Goal: Contribute content: Contribute content

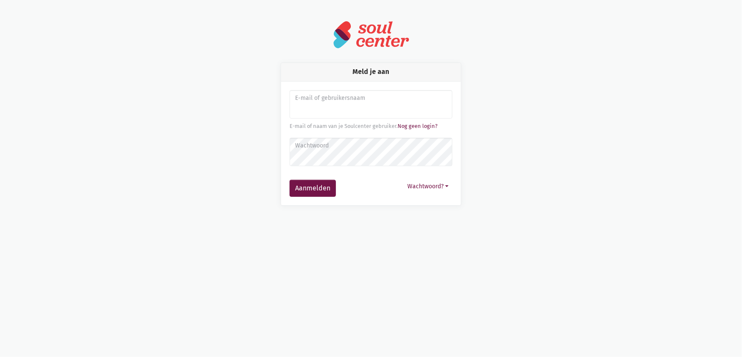
click at [304, 106] on input "Aanmelden" at bounding box center [371, 104] width 163 height 29
type input "[EMAIL_ADDRESS][DOMAIN_NAME]"
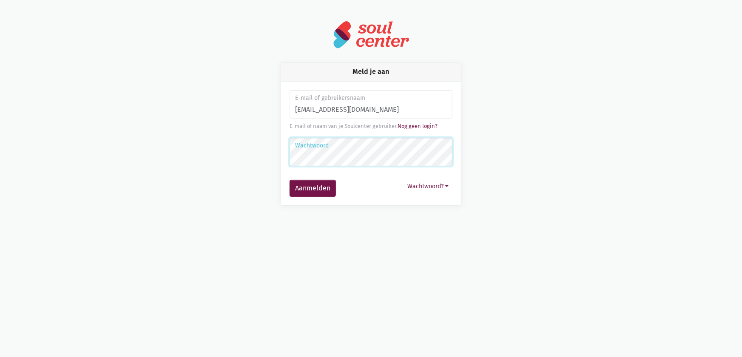
click at [290, 180] on button "Aanmelden" at bounding box center [313, 188] width 46 height 17
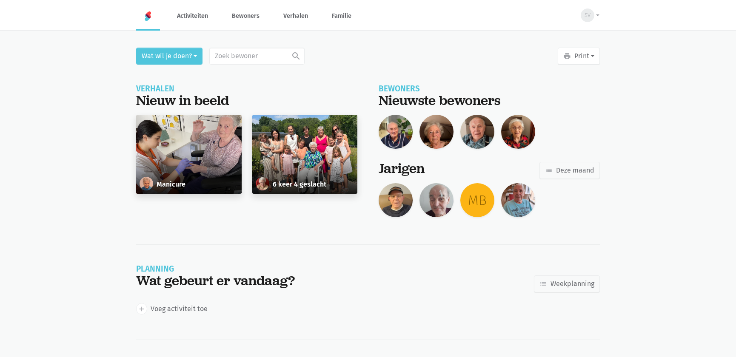
click at [185, 153] on div "Manicure" at bounding box center [188, 154] width 105 height 79
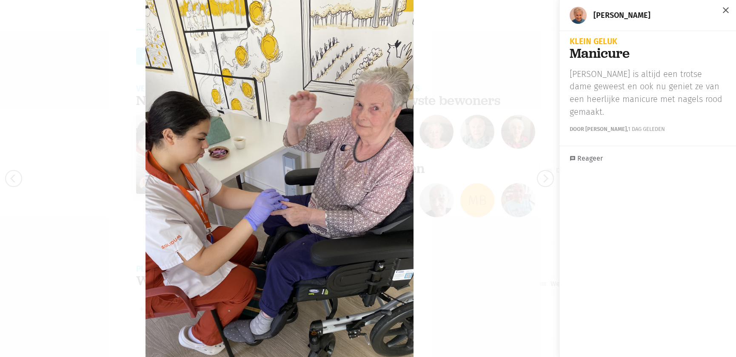
click at [721, 8] on span "close" at bounding box center [726, 10] width 10 height 10
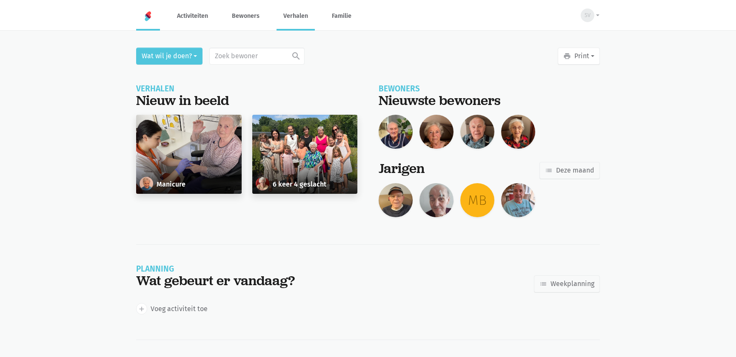
click at [296, 15] on link "Verhalen" at bounding box center [295, 16] width 38 height 28
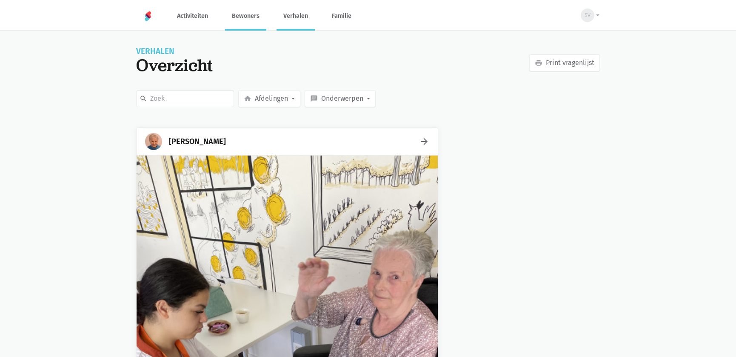
click at [234, 11] on link "Bewoners" at bounding box center [245, 16] width 41 height 28
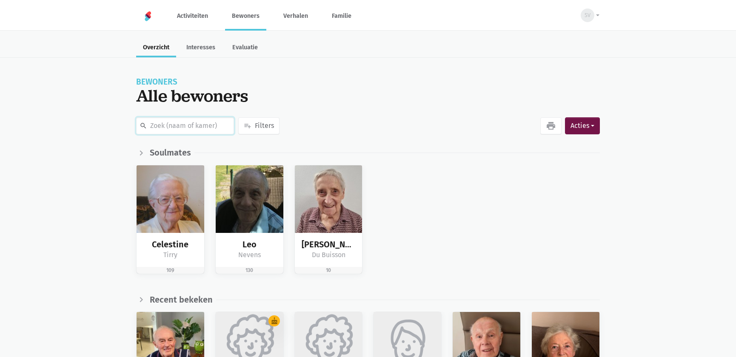
click at [206, 124] on input "text" at bounding box center [185, 125] width 98 height 17
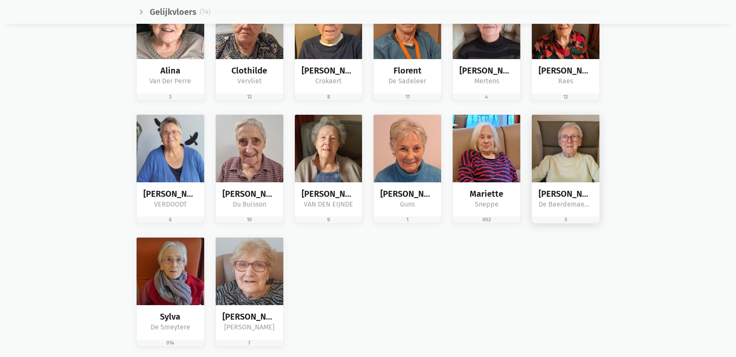
scroll to position [1314, 0]
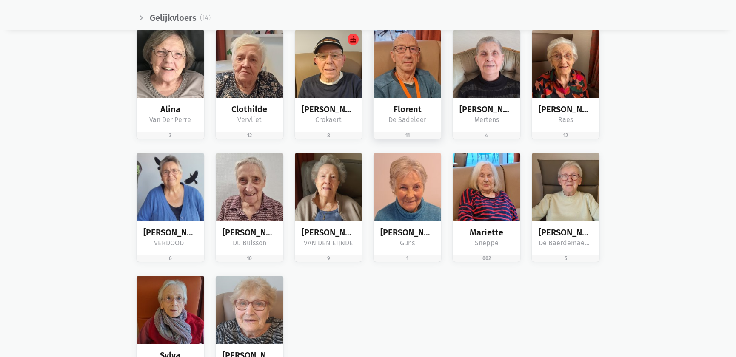
click at [396, 68] on img at bounding box center [407, 64] width 68 height 68
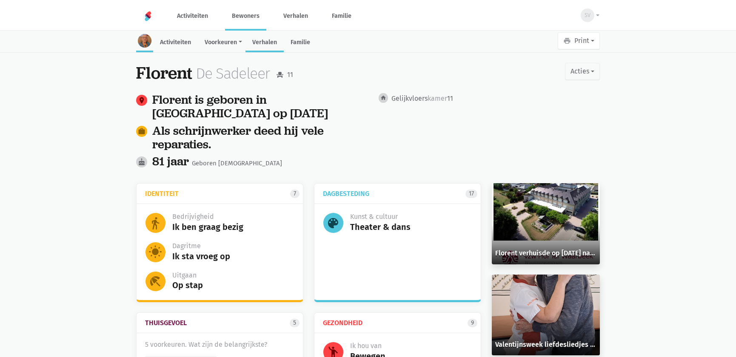
click at [260, 37] on link "Verhalen" at bounding box center [264, 43] width 38 height 18
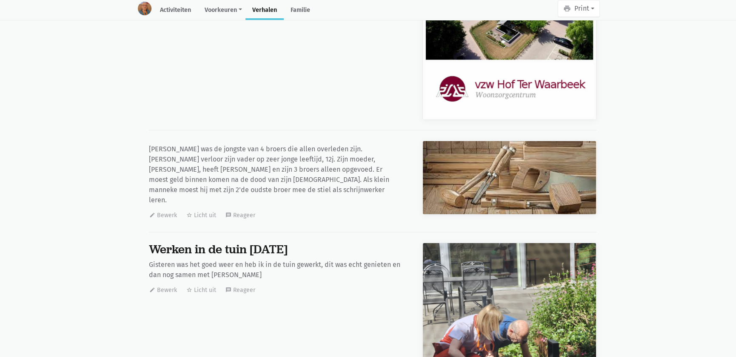
scroll to position [19324, 0]
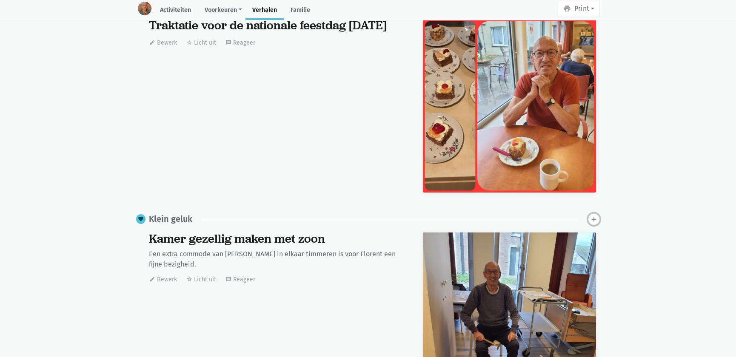
click at [588, 214] on button "add" at bounding box center [594, 220] width 12 height 12
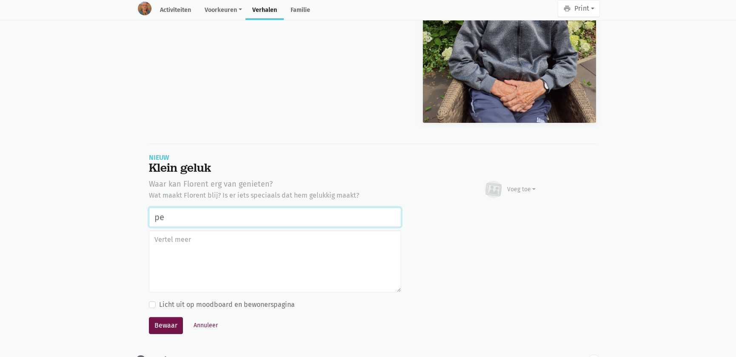
type input "p"
type input "K"
type input "P"
type input "K"
type input "g"
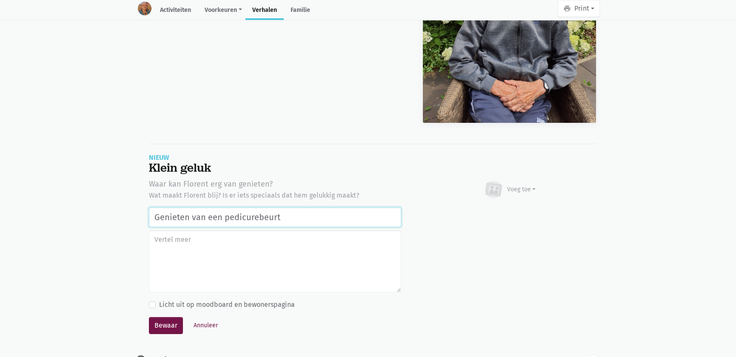
drag, startPoint x: 316, startPoint y: 177, endPoint x: 111, endPoint y: 173, distance: 205.1
click at [322, 208] on input "Genieten van een pedicurebeurt" at bounding box center [275, 218] width 252 height 20
drag, startPoint x: 362, startPoint y: 170, endPoint x: 89, endPoint y: 176, distance: 273.2
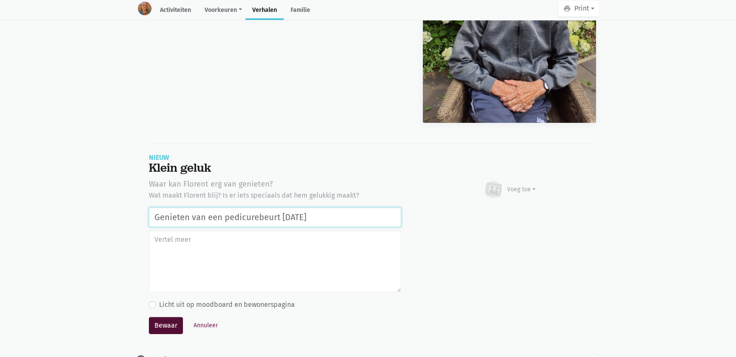
type input "Genieten van een pedicurebeurt [DATE]"
click at [168, 317] on button "Bewaar" at bounding box center [166, 325] width 34 height 17
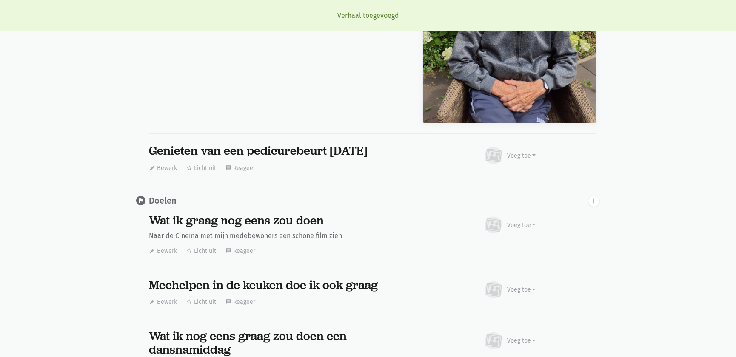
scroll to position [0, 0]
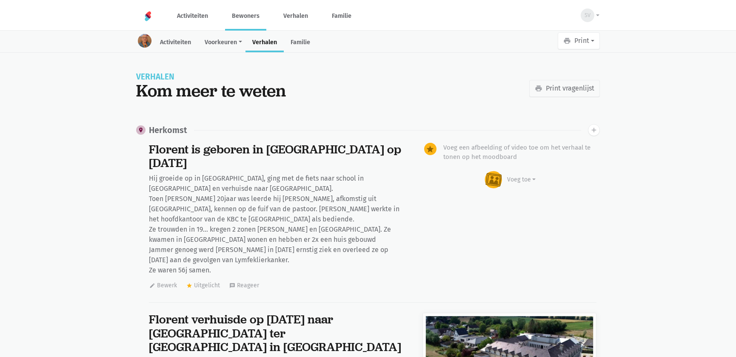
click at [230, 23] on link "Bewoners" at bounding box center [245, 16] width 41 height 28
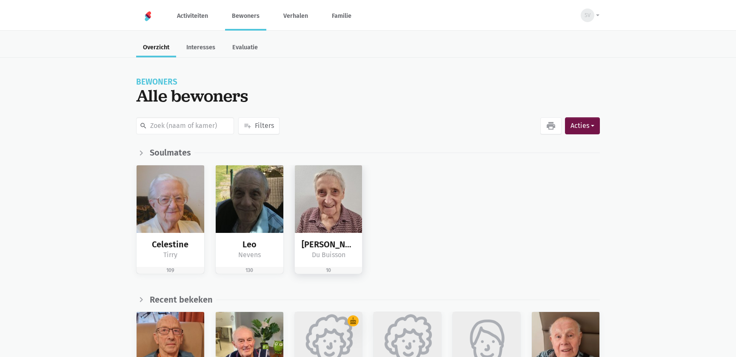
click at [351, 184] on img at bounding box center [329, 199] width 68 height 68
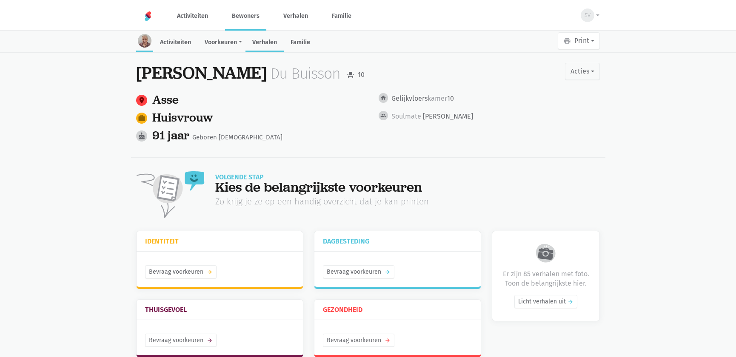
click at [270, 39] on link "Verhalen" at bounding box center [264, 43] width 38 height 18
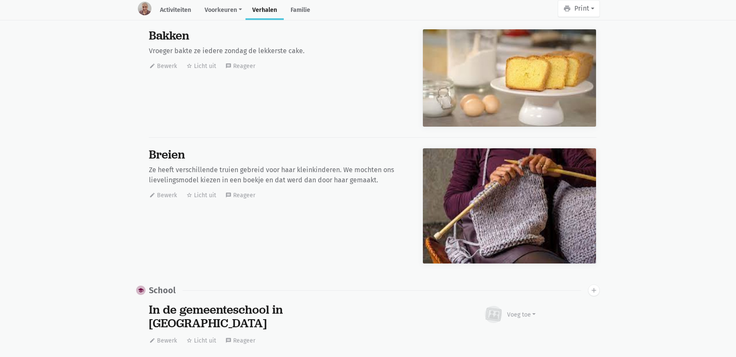
scroll to position [7116, 0]
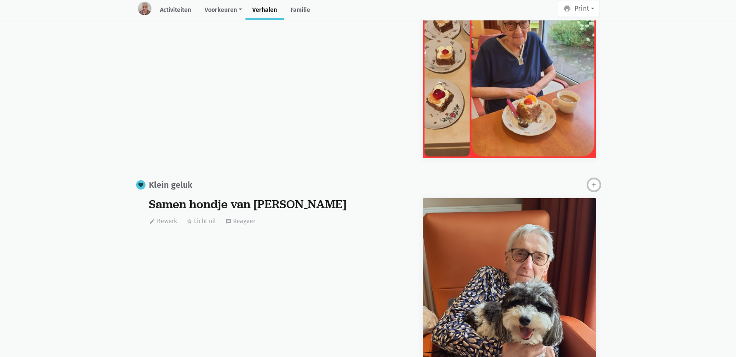
click at [595, 181] on icon "add" at bounding box center [594, 185] width 8 height 8
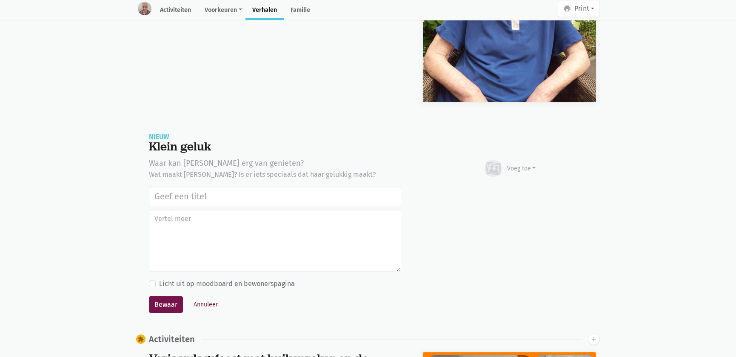
click at [239, 187] on input "text" at bounding box center [275, 197] width 252 height 20
type input "Genieten van een pedicurebeurt [DATE]"
click at [158, 296] on button "Bewaar" at bounding box center [166, 304] width 34 height 17
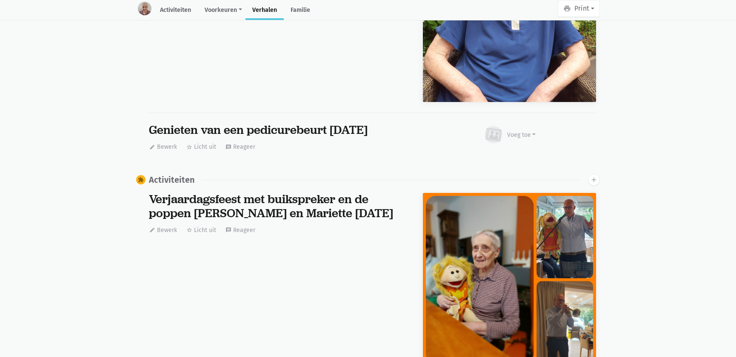
scroll to position [0, 0]
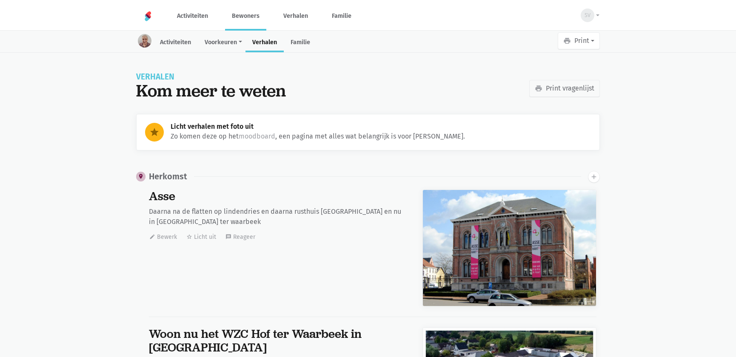
click at [246, 13] on link "Bewoners" at bounding box center [245, 16] width 41 height 28
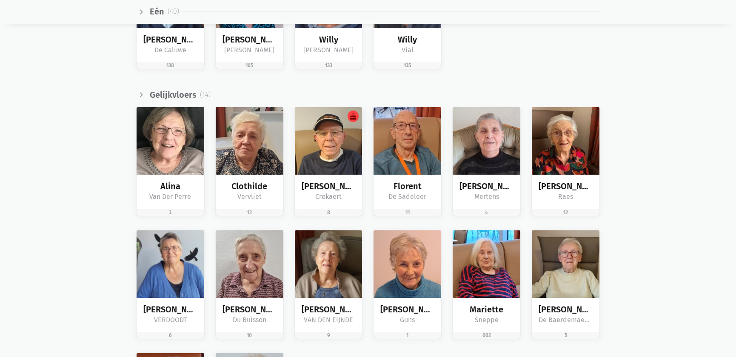
scroll to position [1314, 0]
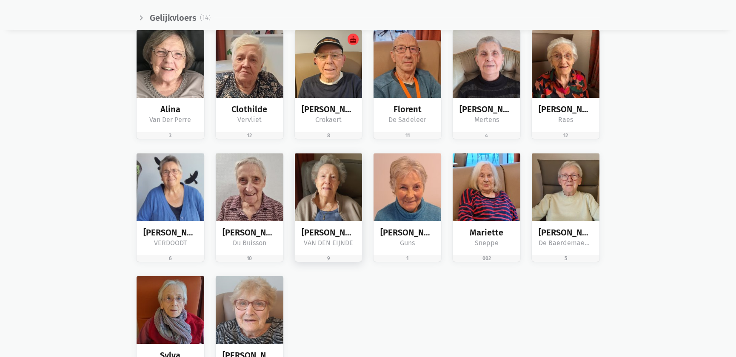
click at [342, 212] on img at bounding box center [329, 188] width 68 height 68
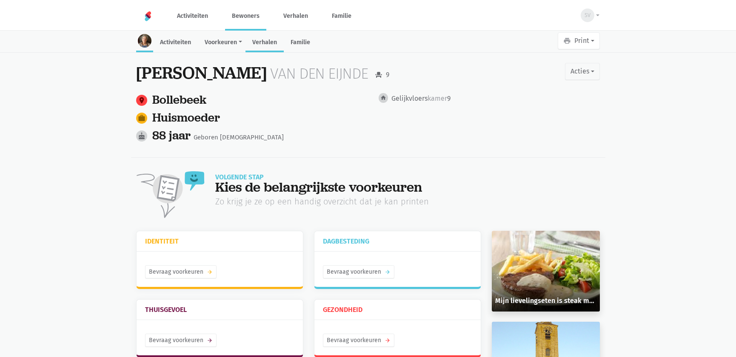
click at [262, 43] on link "Verhalen" at bounding box center [264, 43] width 38 height 18
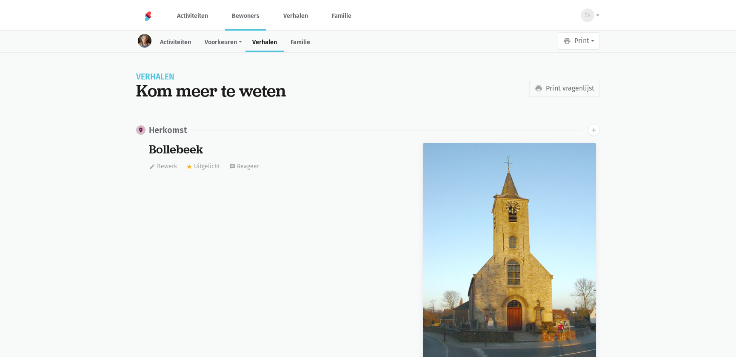
scroll to position [9597, 0]
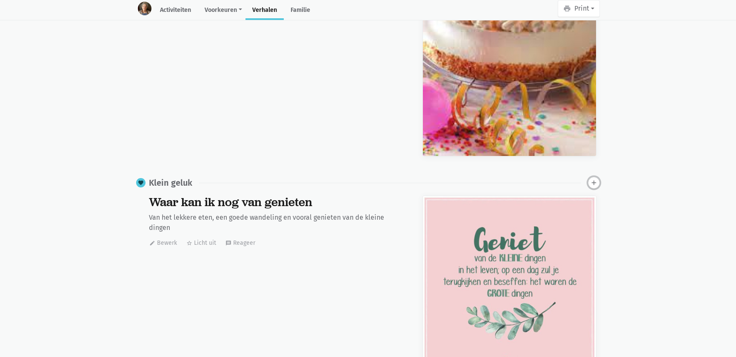
click at [597, 179] on icon "add" at bounding box center [594, 183] width 8 height 8
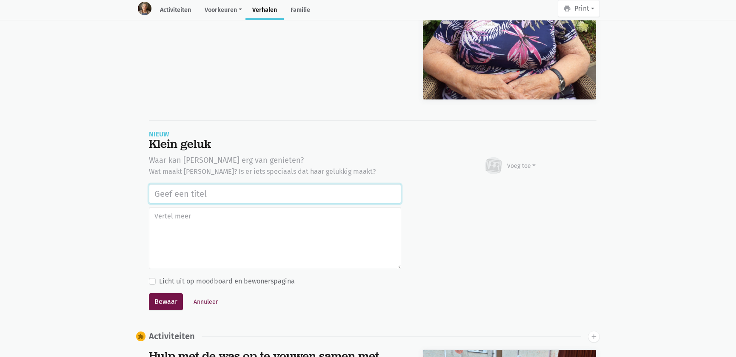
click at [242, 184] on input "text" at bounding box center [275, 194] width 252 height 20
paste input "Genieten van een pedicurebeurt [DATE]"
type input "Genieten van een pedicurebeurt [DATE]"
click at [161, 294] on button "Bewaar" at bounding box center [166, 302] width 34 height 17
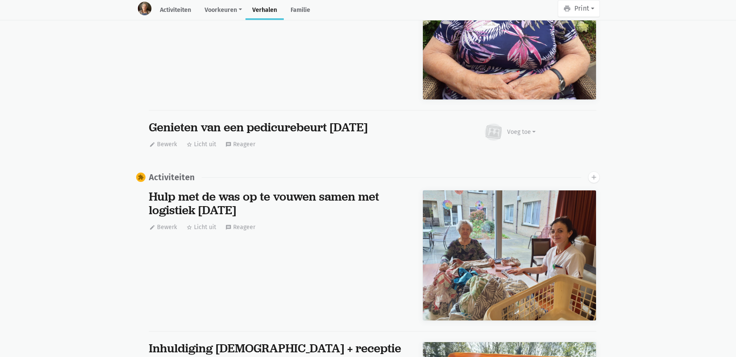
scroll to position [0, 0]
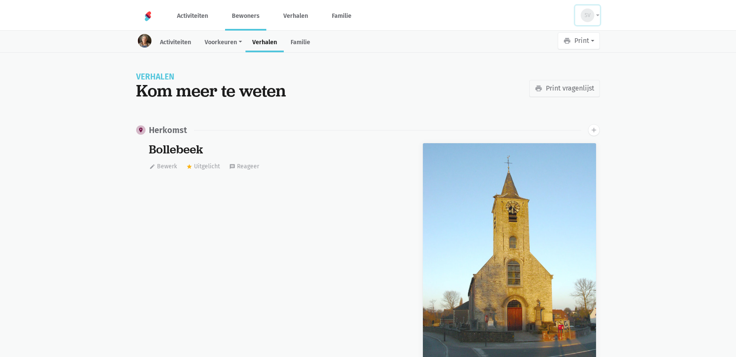
click at [590, 19] on div "SV" at bounding box center [588, 16] width 14 height 14
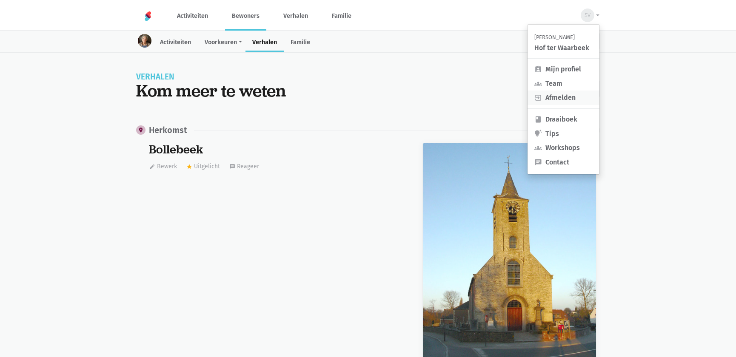
click at [561, 98] on link "exit_to_app Afmelden" at bounding box center [563, 98] width 72 height 14
